Goal: Transaction & Acquisition: Subscribe to service/newsletter

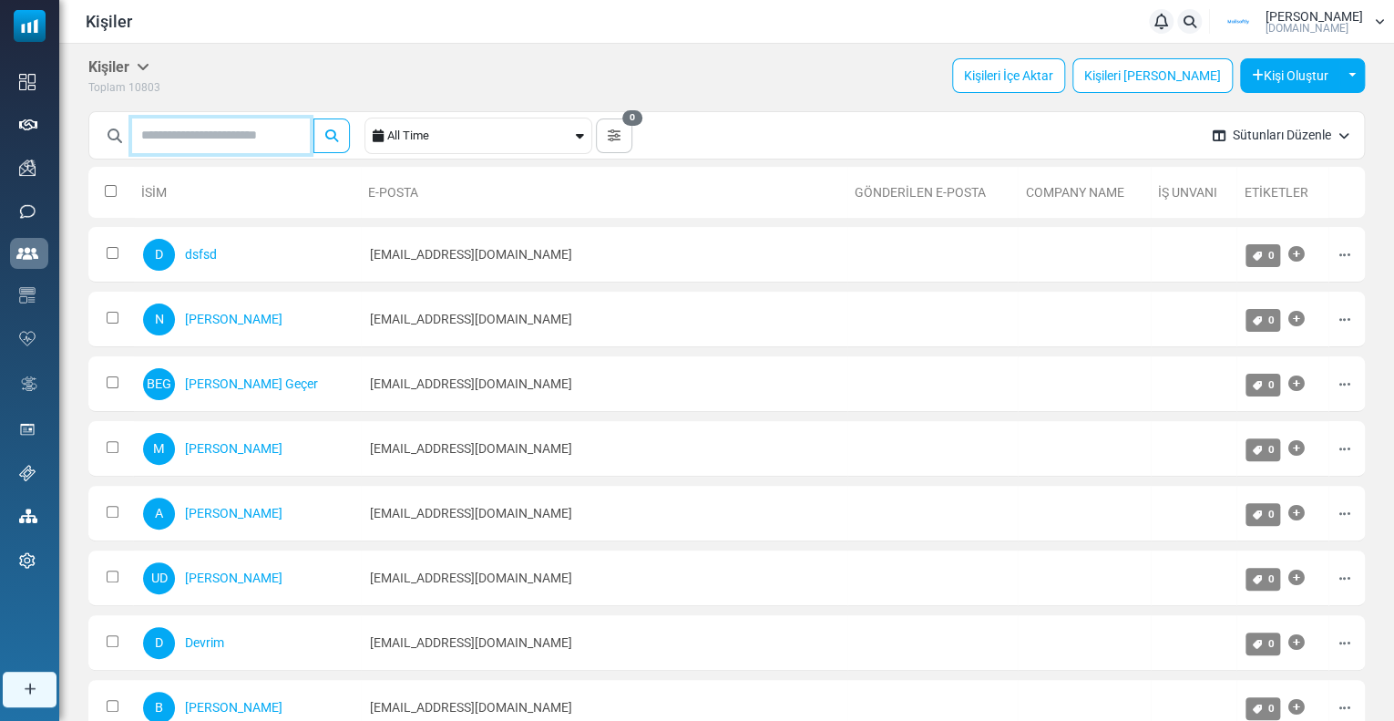
click at [182, 131] on input "text" at bounding box center [221, 135] width 178 height 35
type input "****"
click at [313, 118] on button "submit" at bounding box center [331, 135] width 36 height 35
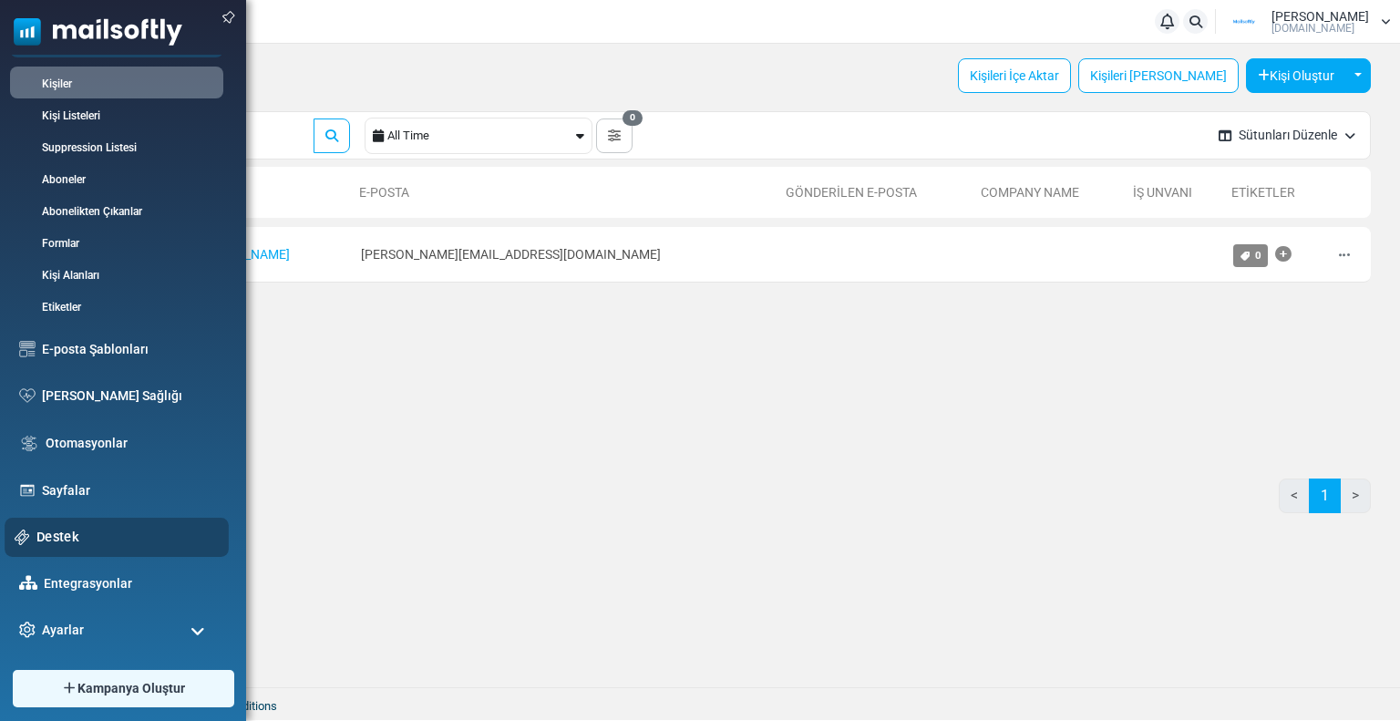
click at [83, 530] on link "Destek" at bounding box center [127, 537] width 182 height 20
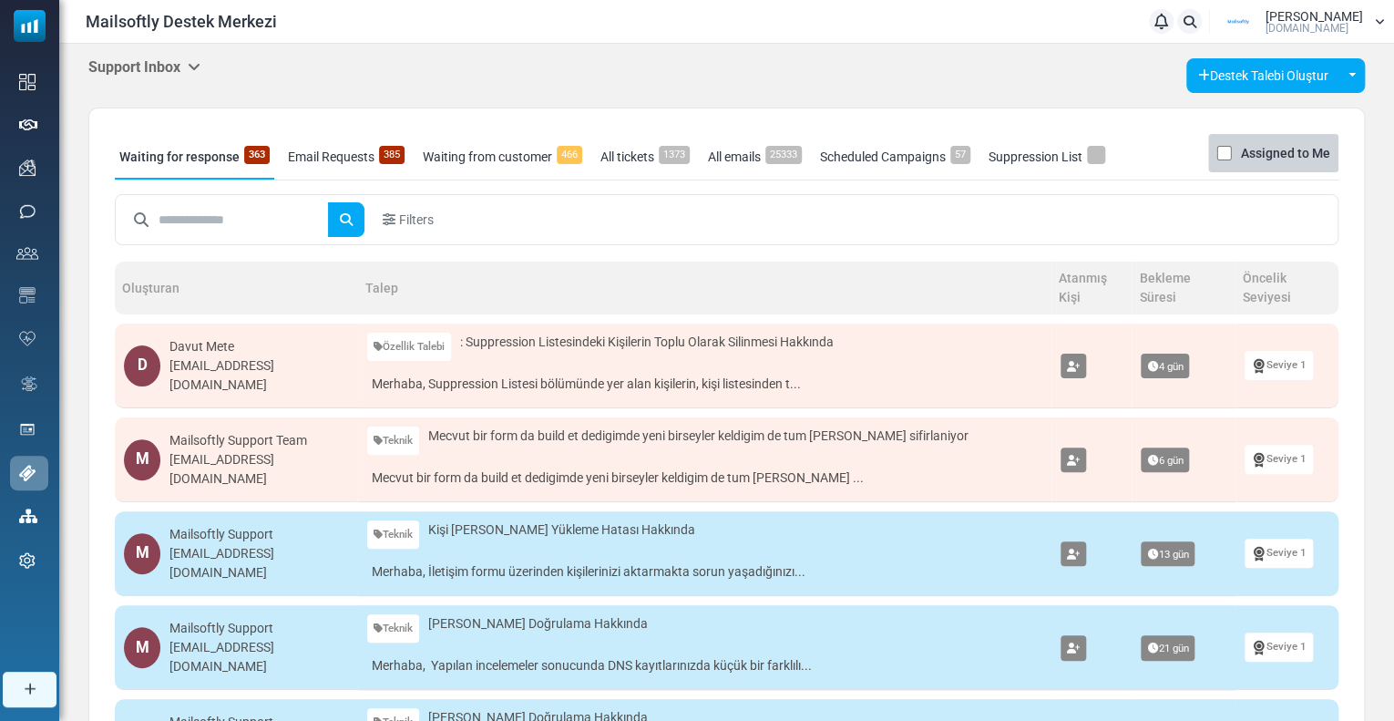
click at [153, 70] on h5 "Support Inbox" at bounding box center [144, 66] width 112 height 17
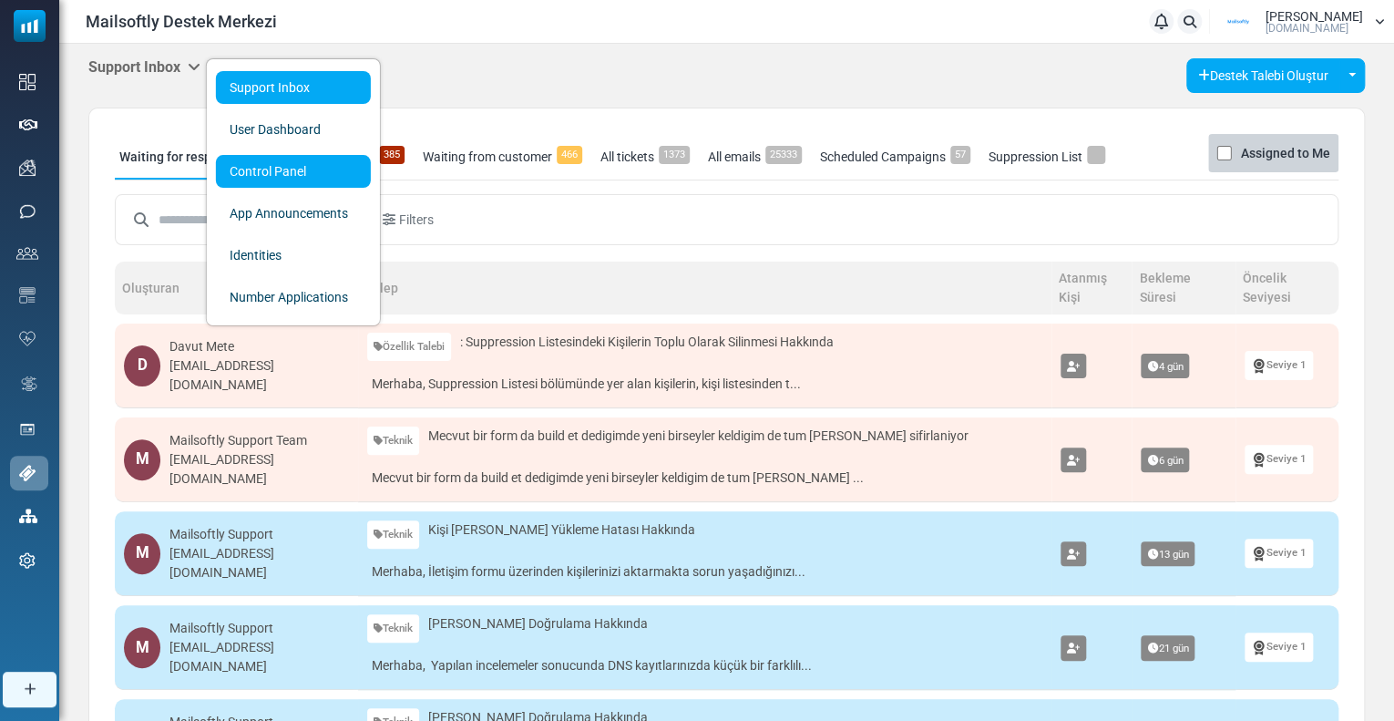
click at [254, 180] on link "Control Panel" at bounding box center [293, 171] width 155 height 33
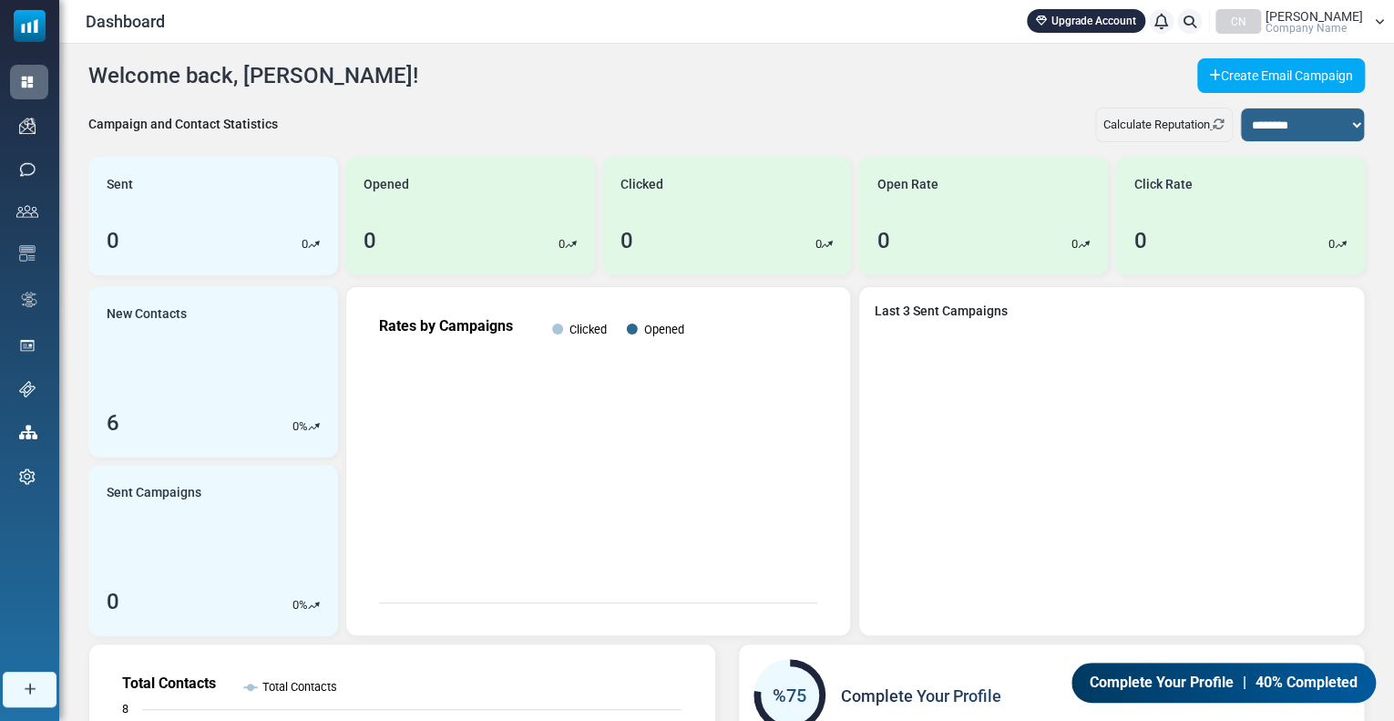
click at [1052, 20] on link "Upgrade Account" at bounding box center [1086, 21] width 118 height 24
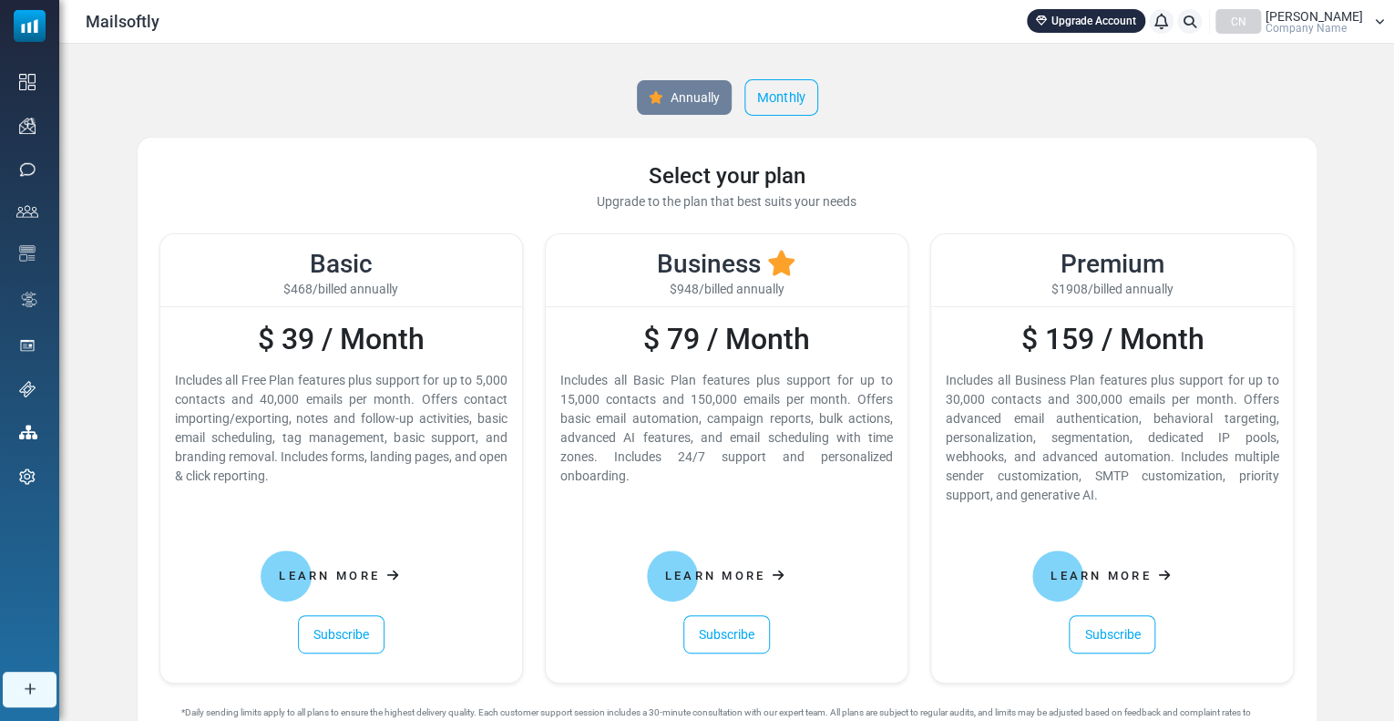
click at [765, 105] on link "Monthly" at bounding box center [781, 97] width 74 height 36
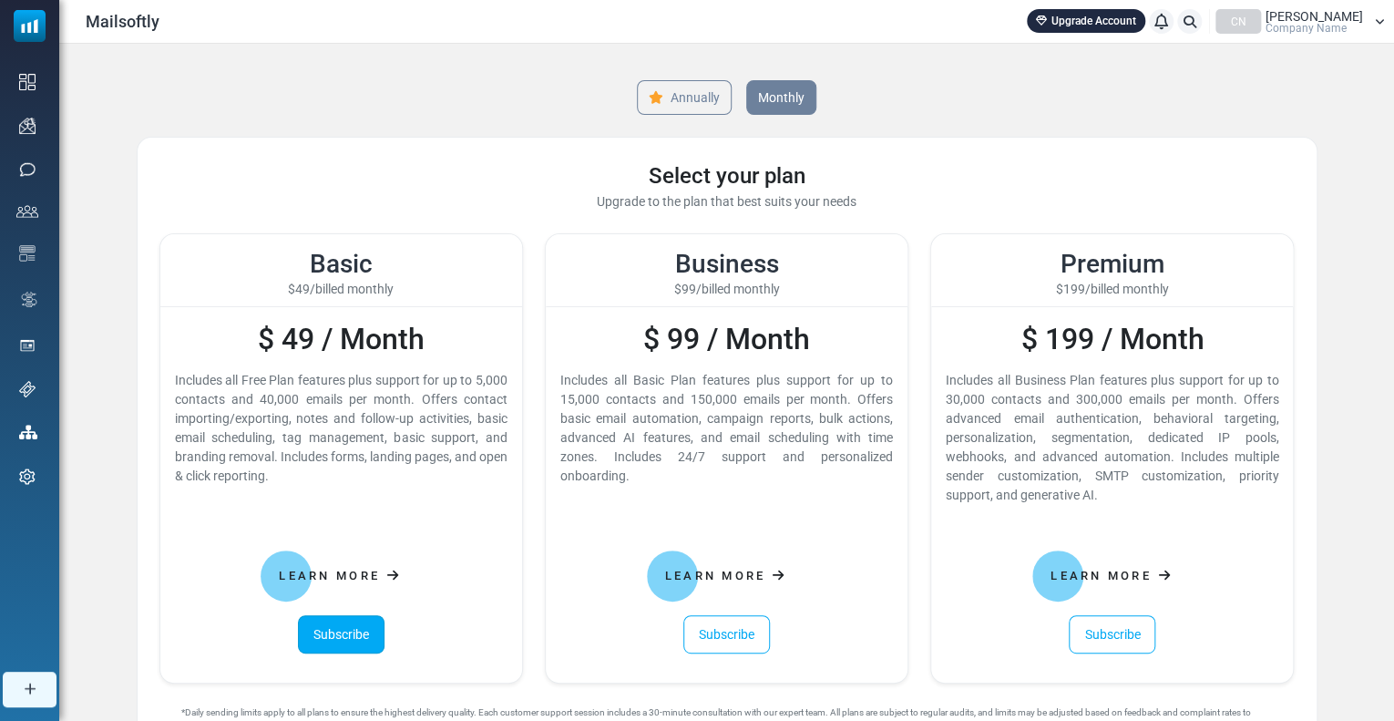
click at [320, 645] on link "Subscribe" at bounding box center [341, 634] width 87 height 38
